Goal: Browse casually: Explore the website without a specific task or goal

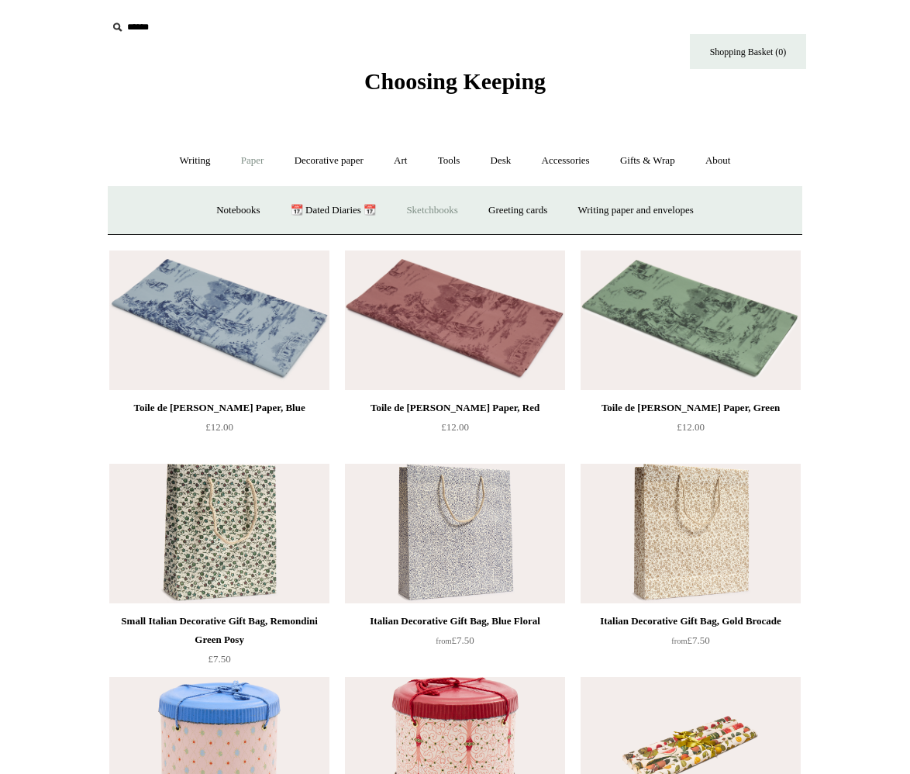
click at [426, 206] on link "Sketchbooks +" at bounding box center [431, 210] width 79 height 41
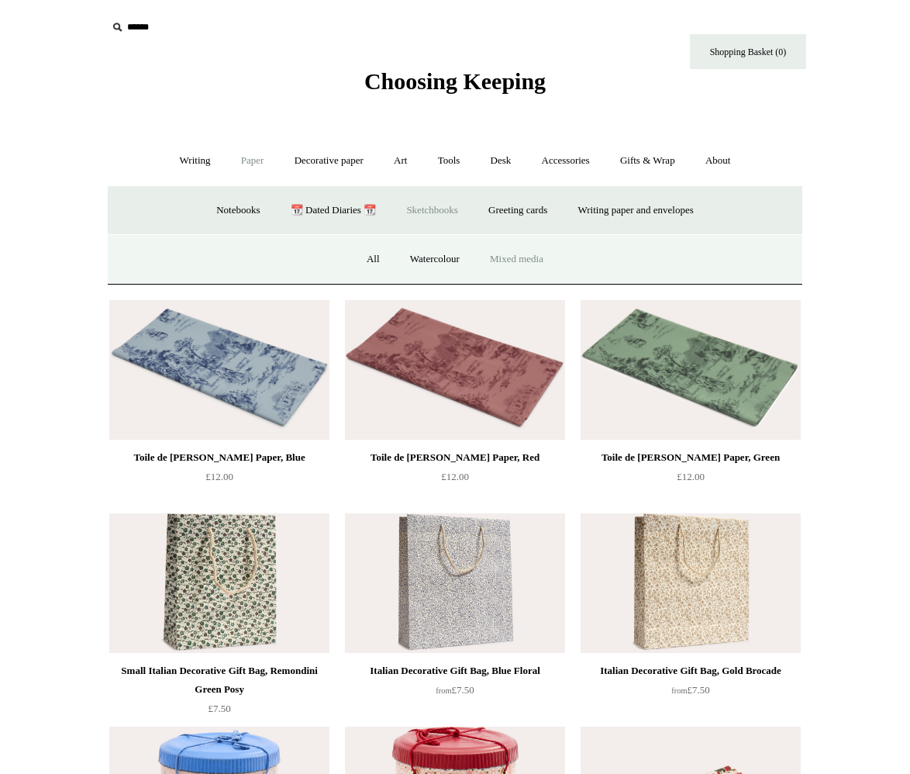
click at [499, 248] on link "Mixed media" at bounding box center [516, 259] width 81 height 41
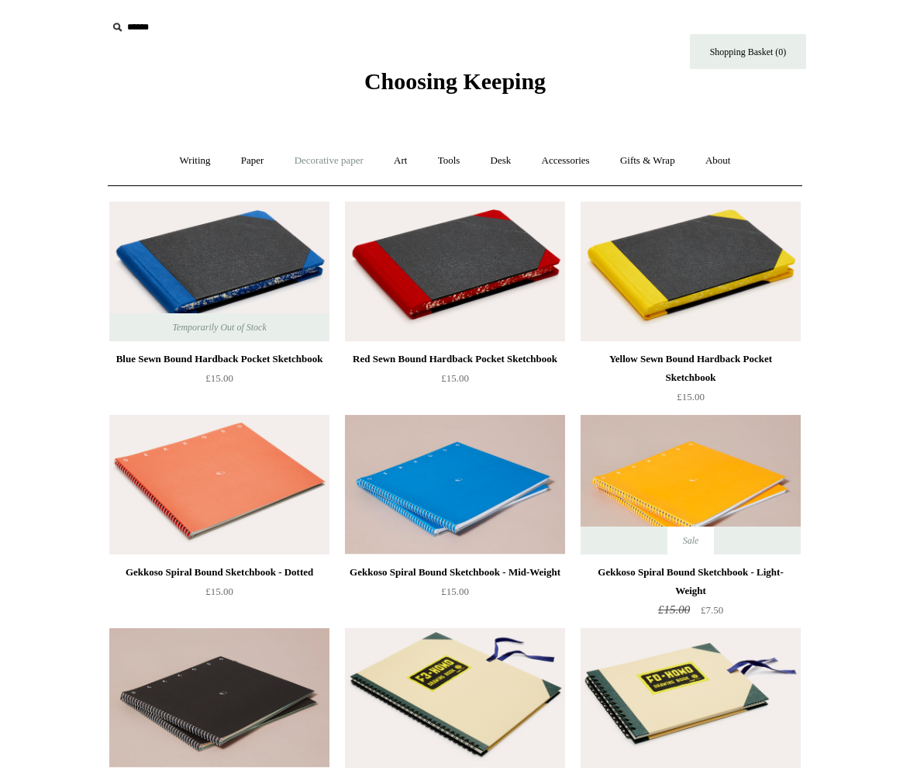
click at [306, 156] on link "Decorative paper +" at bounding box center [329, 160] width 97 height 41
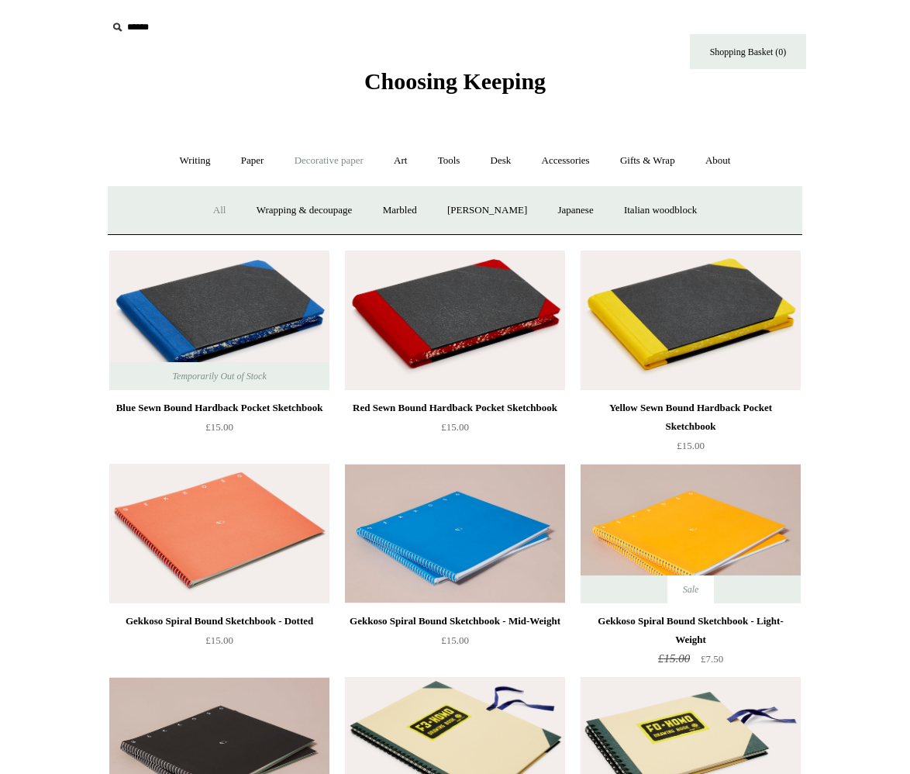
click at [200, 205] on link "All" at bounding box center [219, 210] width 41 height 41
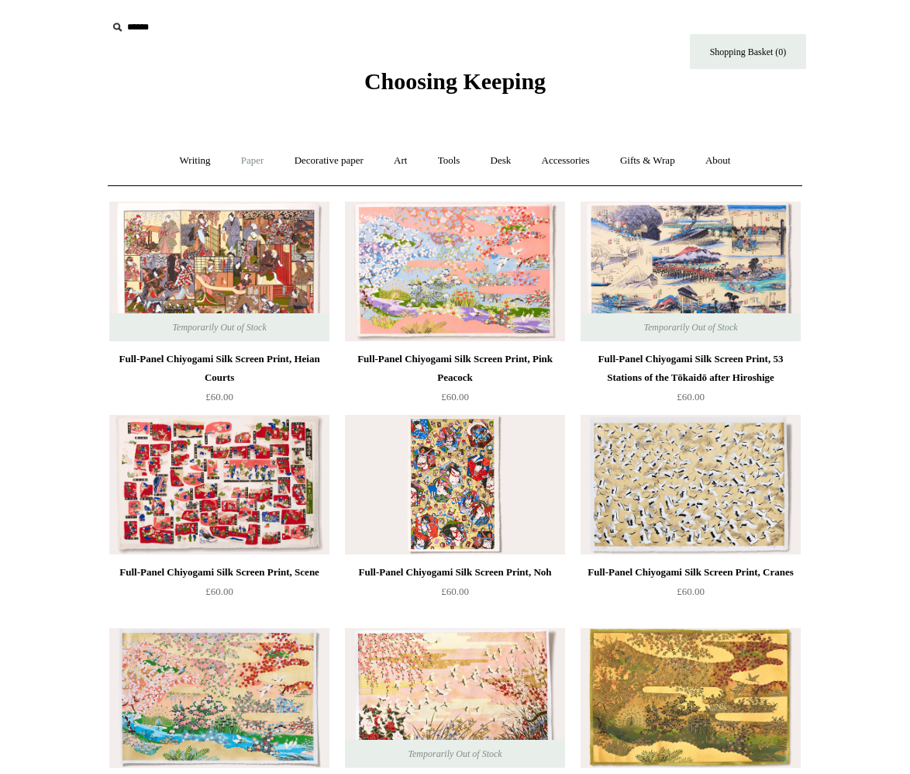
click at [243, 149] on link "Paper +" at bounding box center [252, 160] width 51 height 41
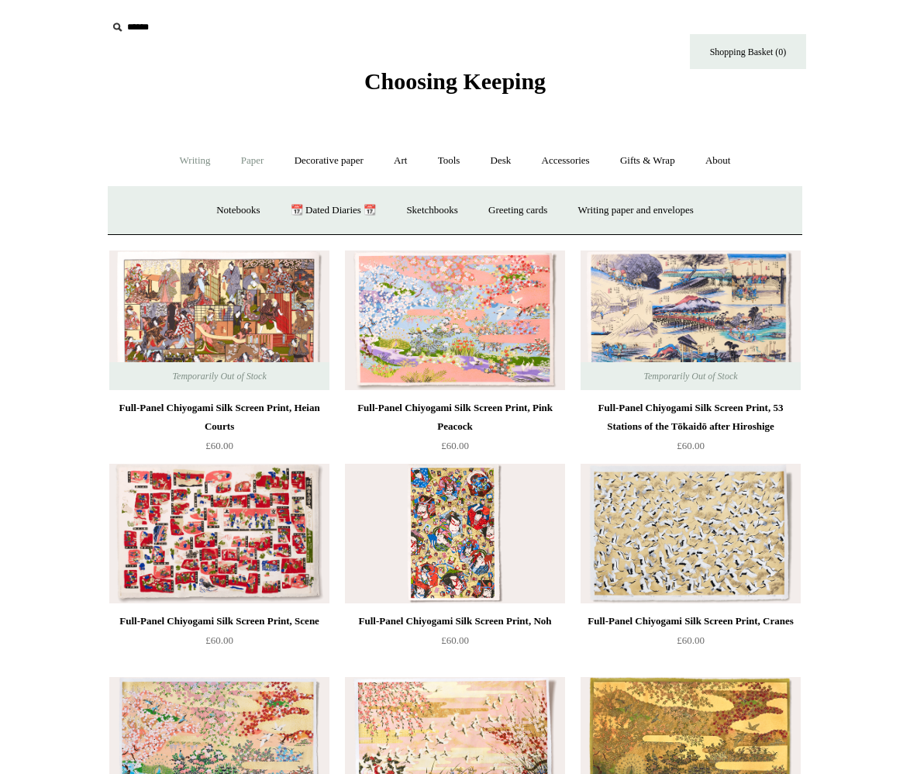
click at [171, 151] on link "Writing +" at bounding box center [195, 160] width 59 height 41
click at [187, 217] on link "Pens by brand +" at bounding box center [178, 210] width 85 height 41
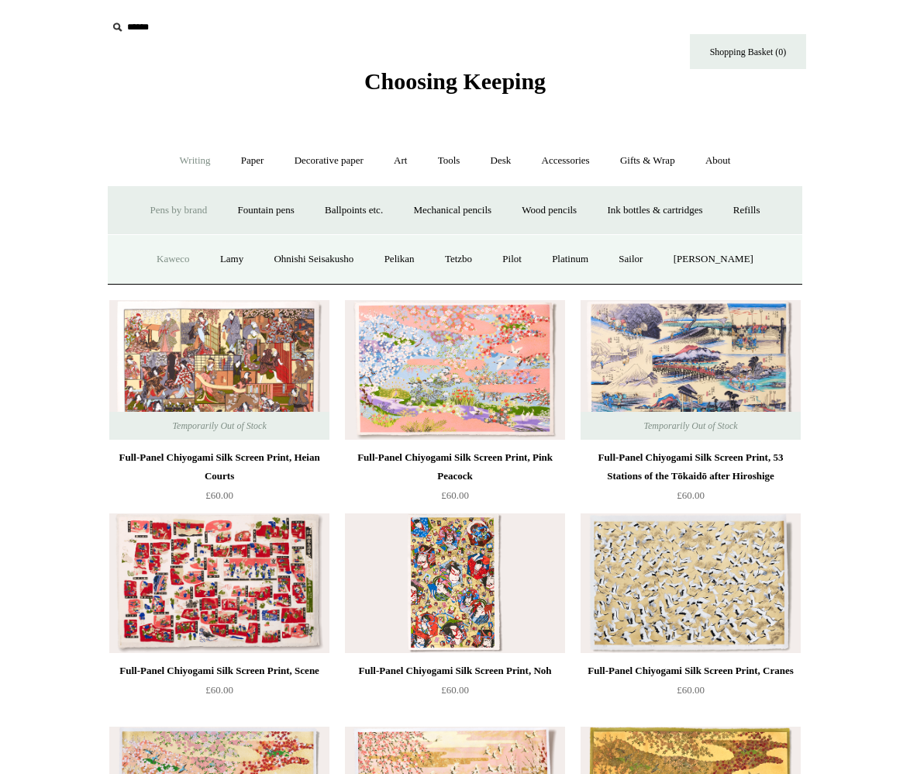
click at [178, 268] on link "Kaweco" at bounding box center [173, 259] width 61 height 41
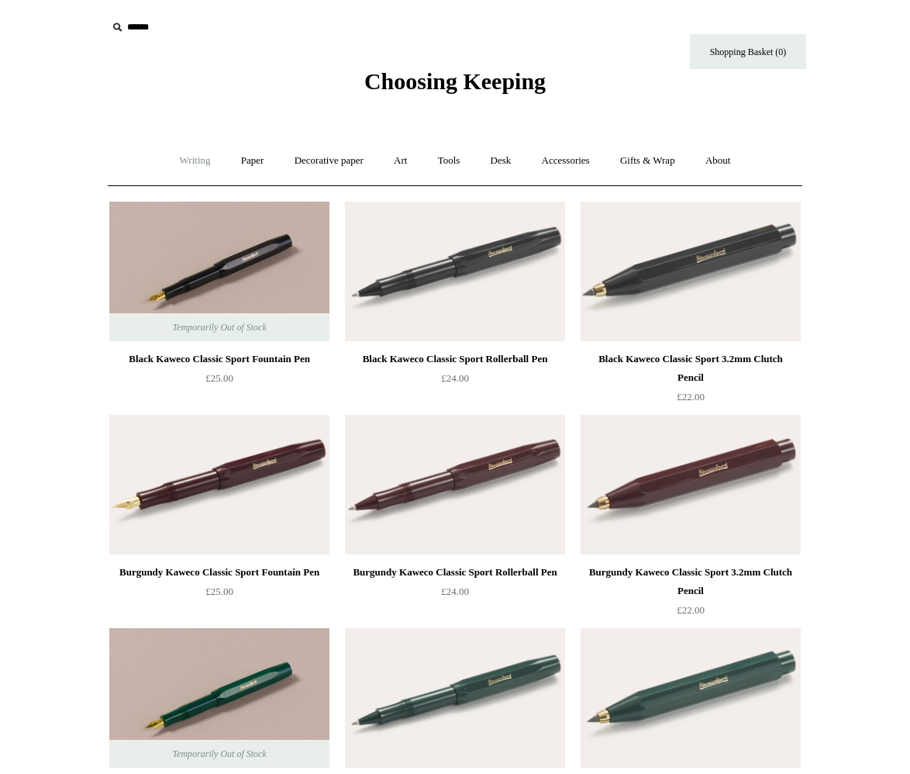
click at [182, 167] on link "Writing +" at bounding box center [195, 160] width 59 height 41
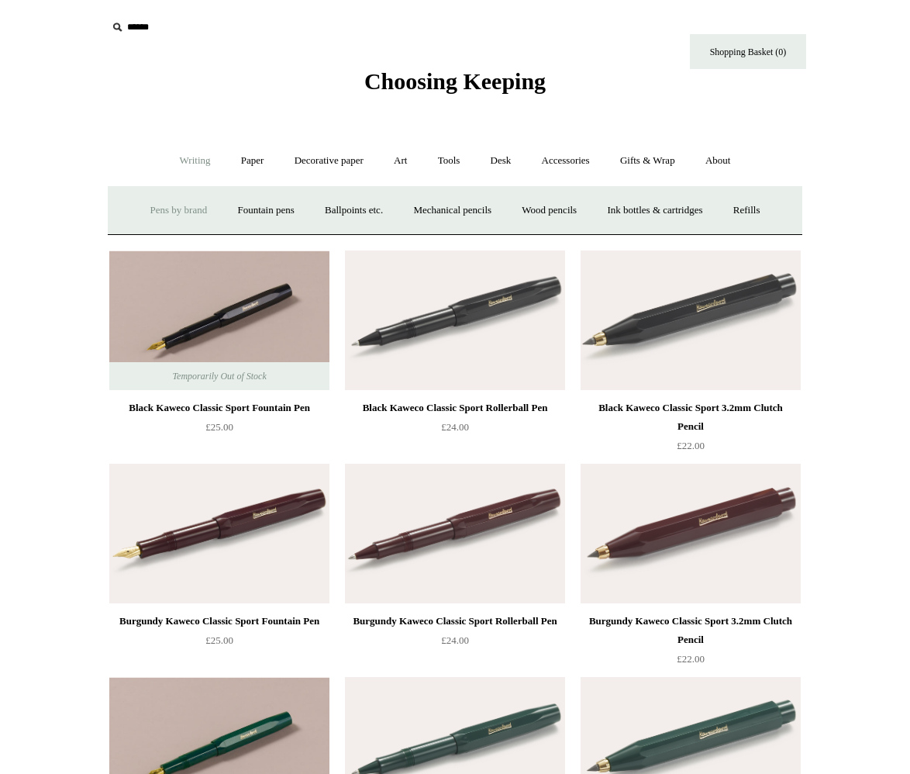
click at [181, 204] on link "Pens by brand +" at bounding box center [178, 210] width 85 height 41
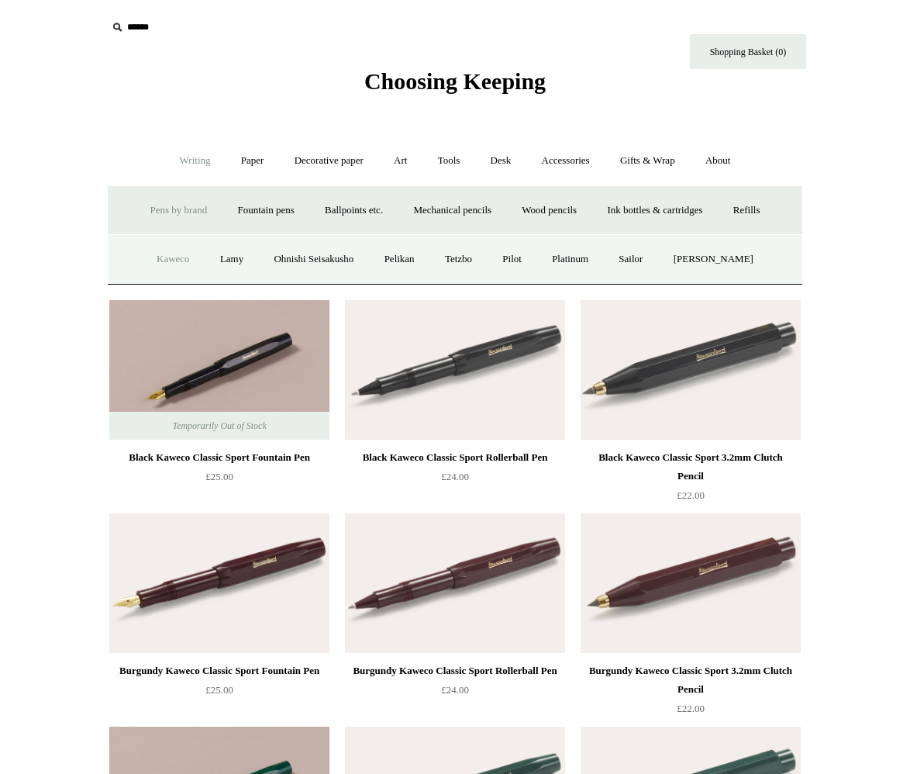
click at [173, 206] on link "Pens by brand -" at bounding box center [178, 210] width 85 height 41
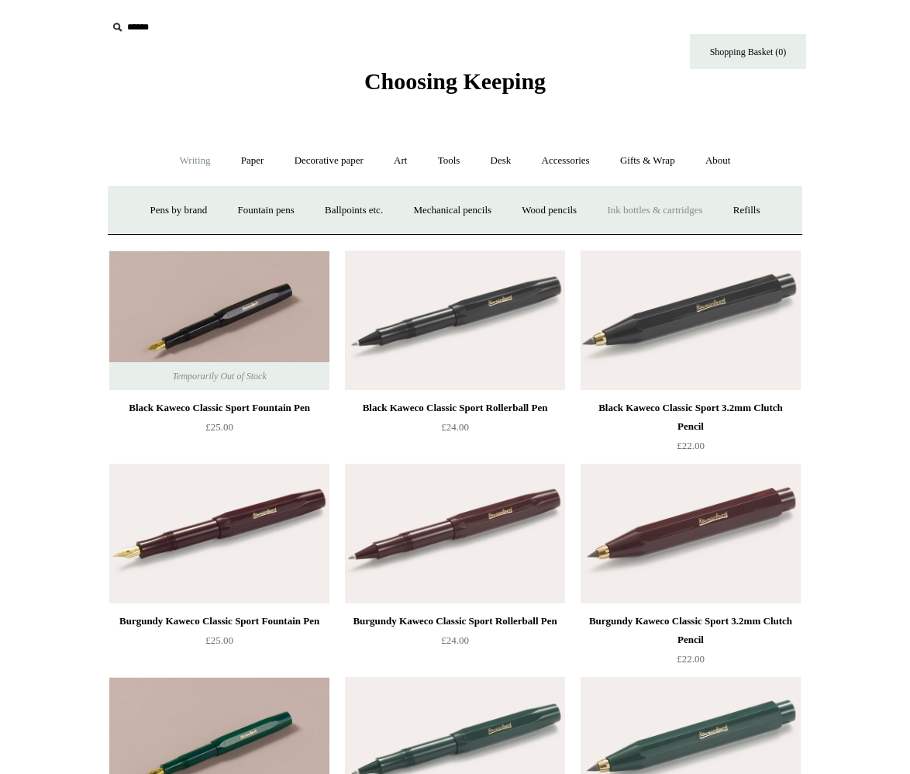
click at [686, 204] on link "Ink bottles & cartridges +" at bounding box center [654, 210] width 123 height 41
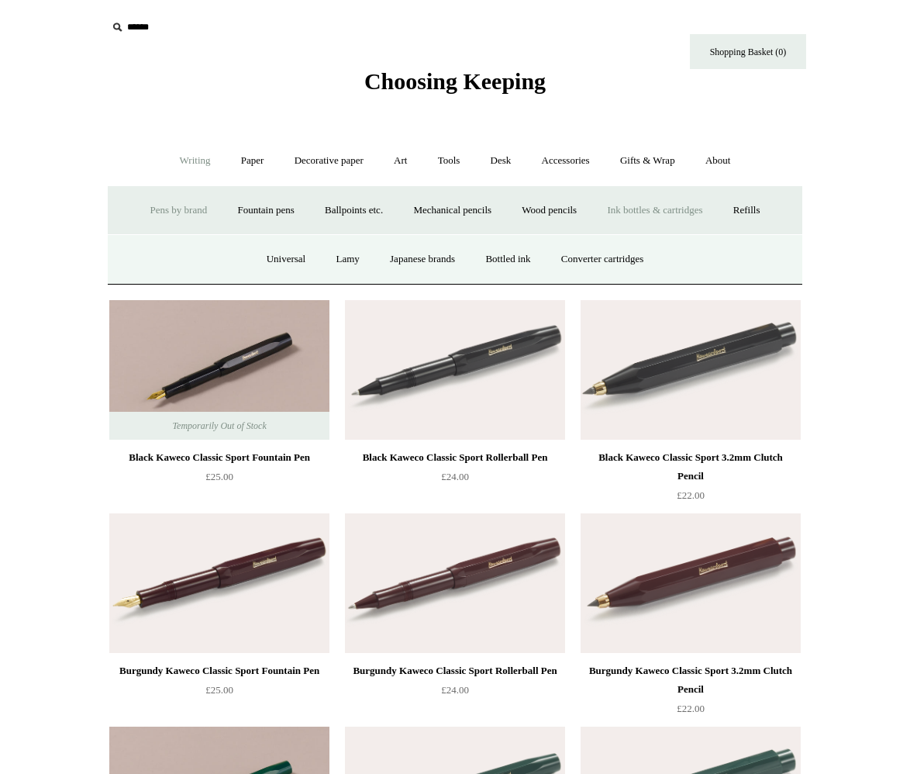
click at [140, 210] on link "Pens by brand +" at bounding box center [178, 210] width 85 height 41
click at [530, 257] on link "Pilot" at bounding box center [512, 259] width 47 height 41
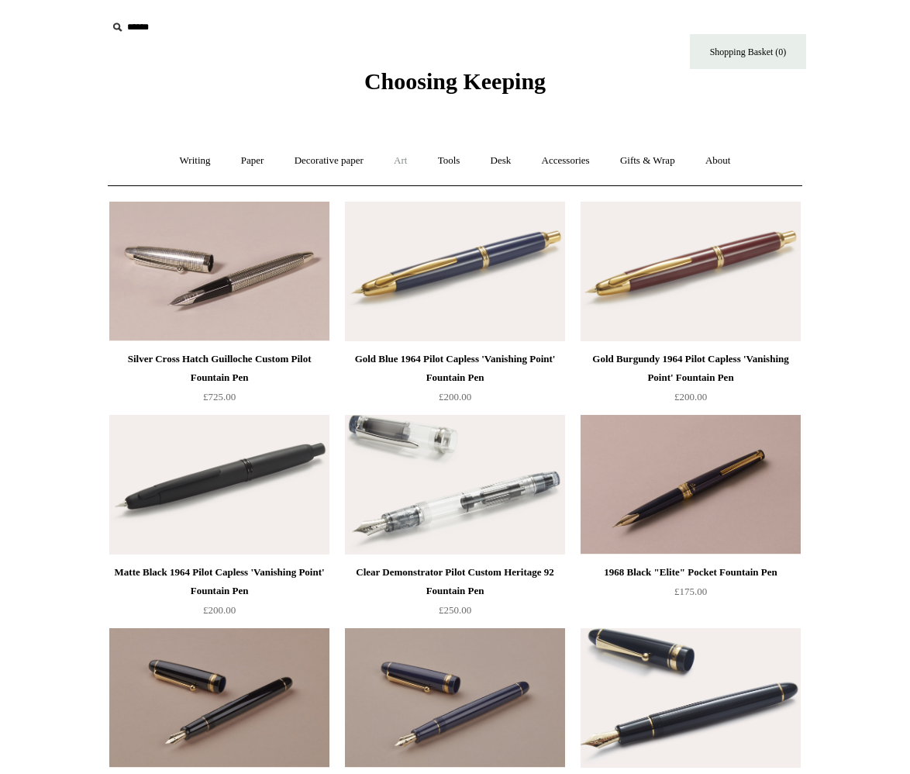
click at [400, 165] on link "Art +" at bounding box center [400, 160] width 41 height 41
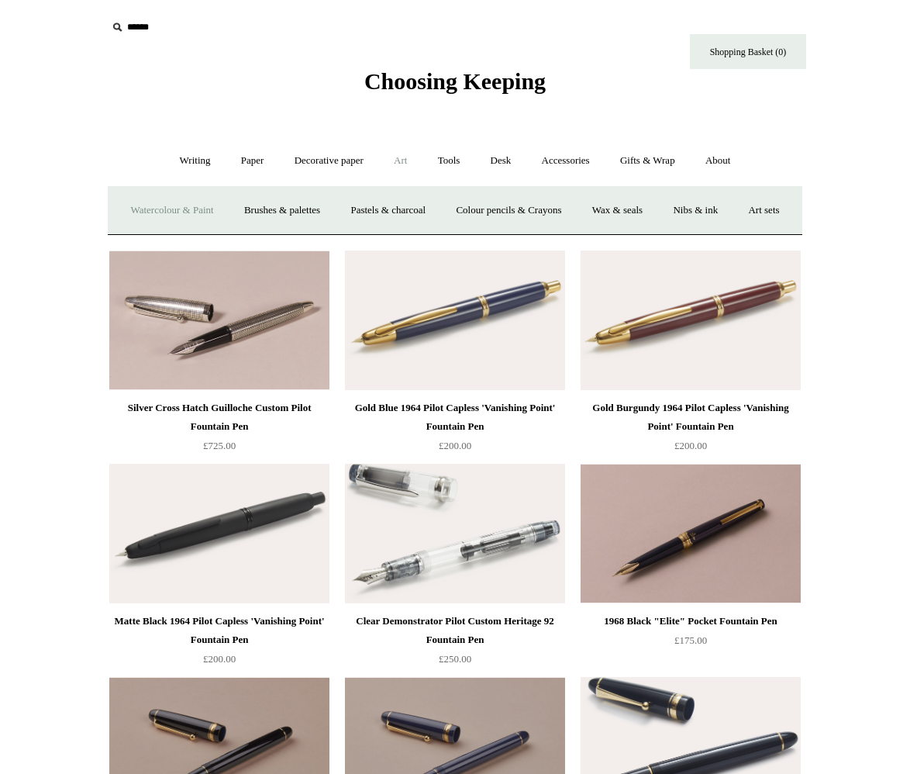
click at [217, 203] on link "Watercolour & Paint" at bounding box center [171, 210] width 111 height 41
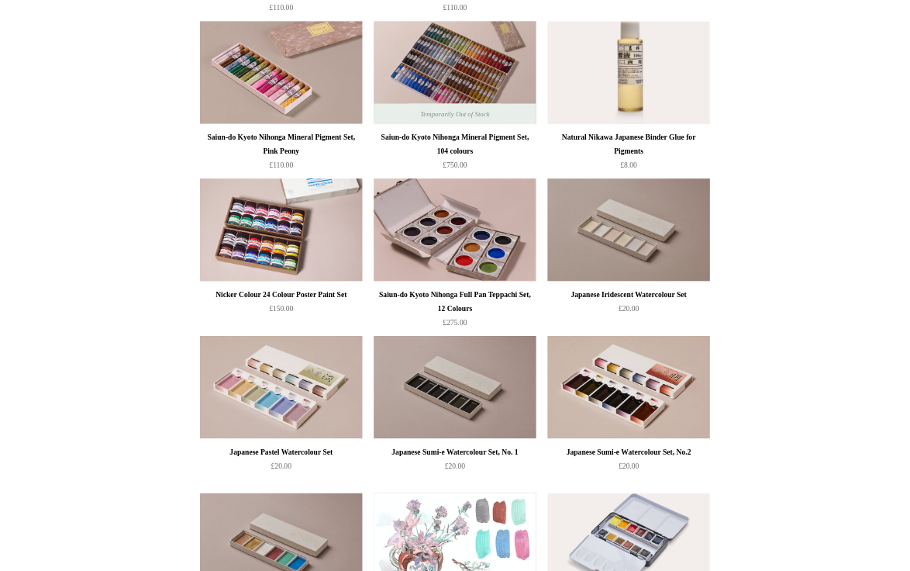
scroll to position [2016, 0]
